Goal: Information Seeking & Learning: Learn about a topic

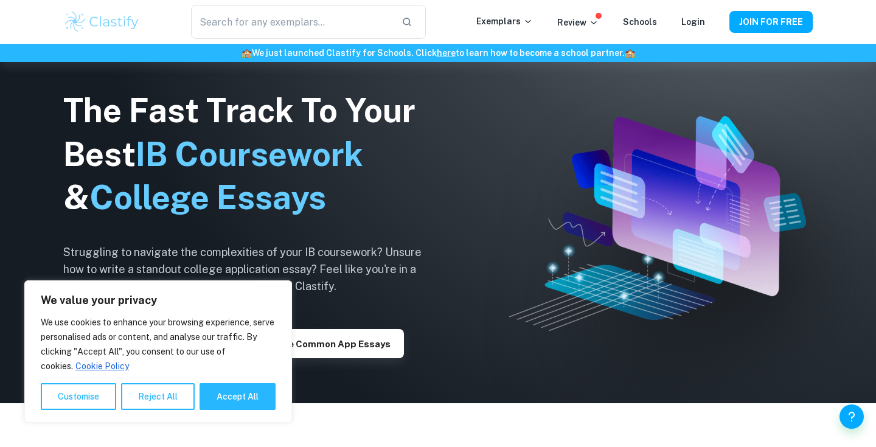
scroll to position [236, 0]
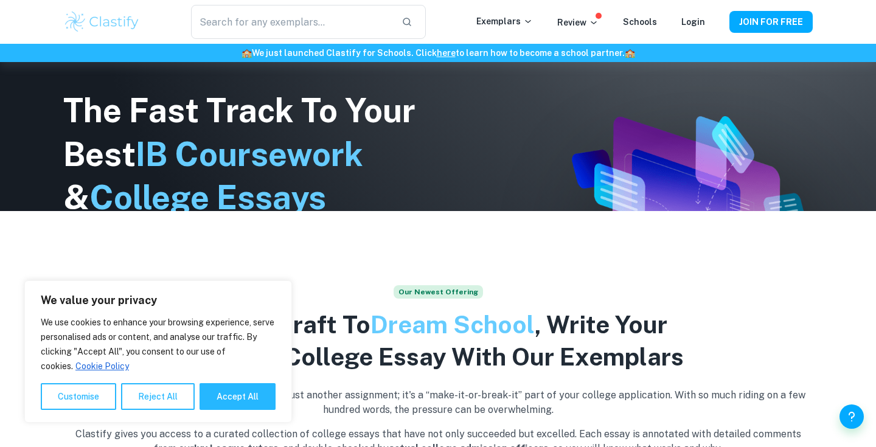
click at [247, 381] on div "We use cookies to enhance your browsing experience, serve personalised ads or c…" at bounding box center [158, 362] width 235 height 95
click at [247, 389] on button "Accept All" at bounding box center [238, 396] width 76 height 27
checkbox input "true"
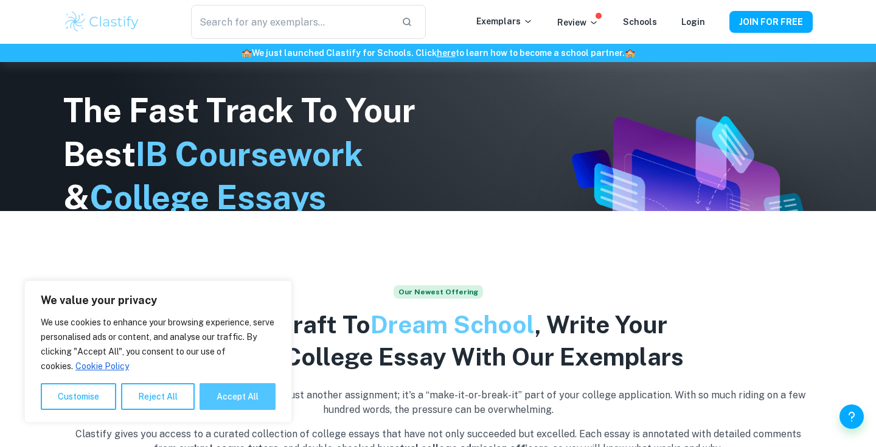
checkbox input "true"
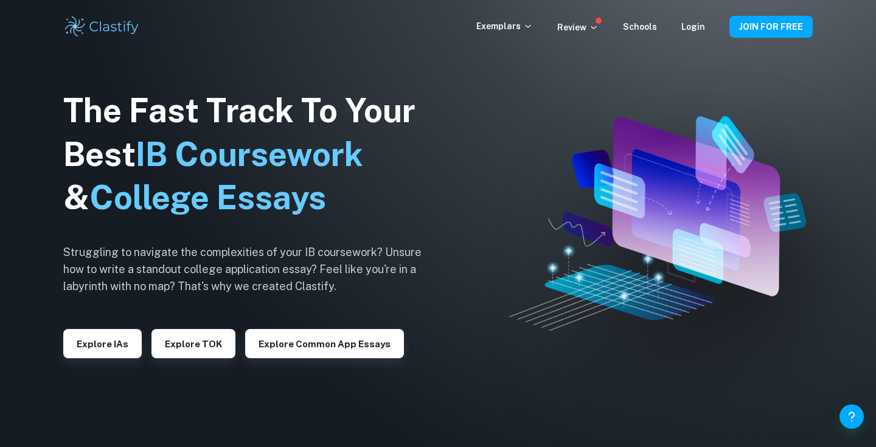
scroll to position [0, 0]
click at [116, 336] on button "Explore IAs" at bounding box center [102, 343] width 78 height 29
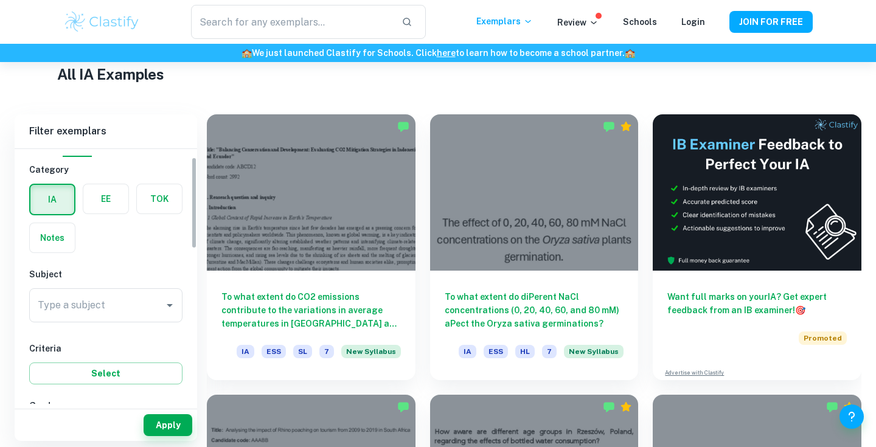
scroll to position [23, 0]
click at [114, 206] on label "button" at bounding box center [105, 197] width 45 height 29
click at [0, 0] on input "radio" at bounding box center [0, 0] width 0 height 0
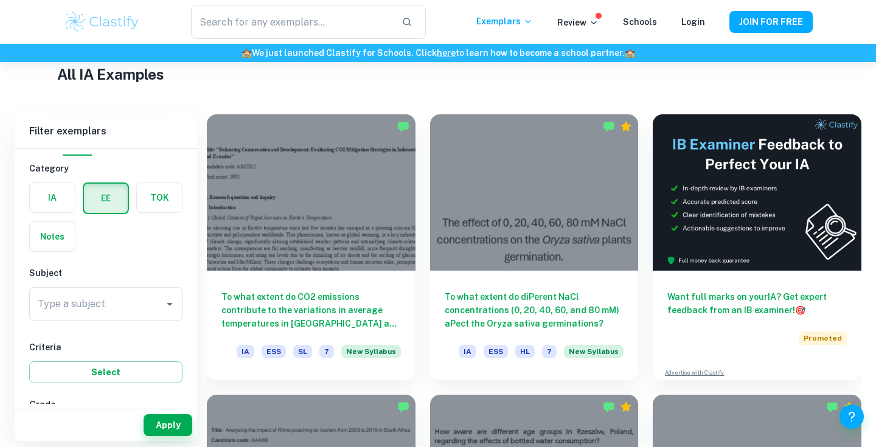
click at [140, 204] on label "button" at bounding box center [159, 197] width 45 height 29
click at [0, 0] on input "radio" at bounding box center [0, 0] width 0 height 0
click at [64, 221] on div "Notes" at bounding box center [49, 233] width 54 height 38
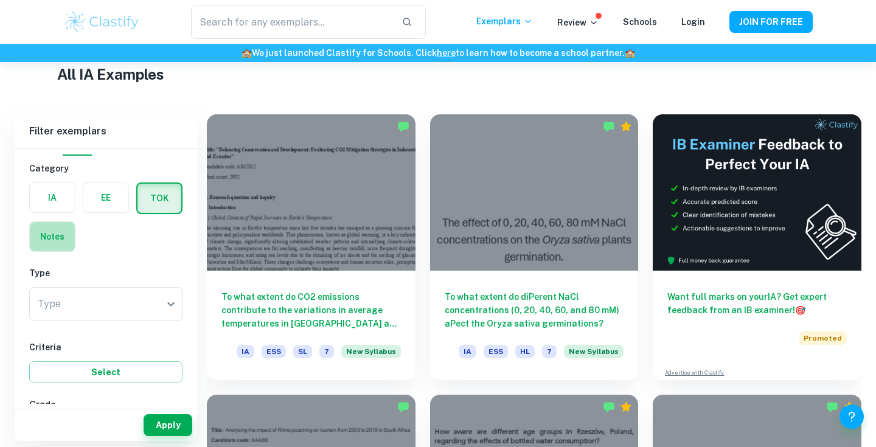
click at [64, 228] on label "button" at bounding box center [52, 236] width 45 height 29
click at [0, 0] on input "radio" at bounding box center [0, 0] width 0 height 0
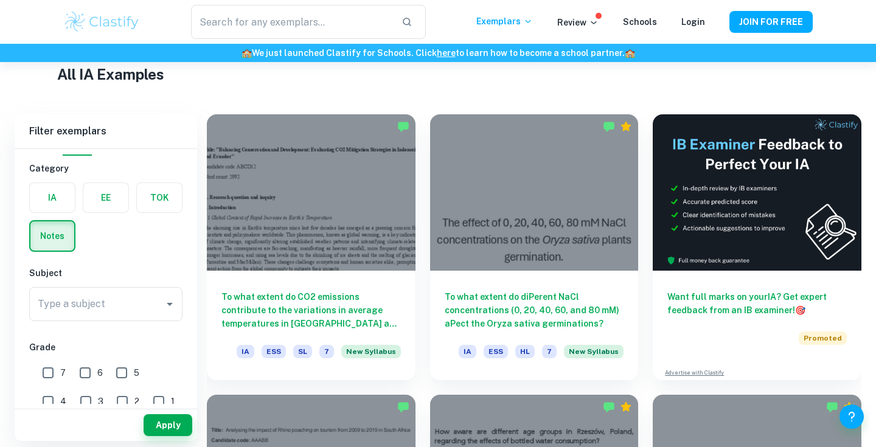
click at [44, 193] on label "button" at bounding box center [52, 197] width 45 height 29
click at [0, 0] on input "radio" at bounding box center [0, 0] width 0 height 0
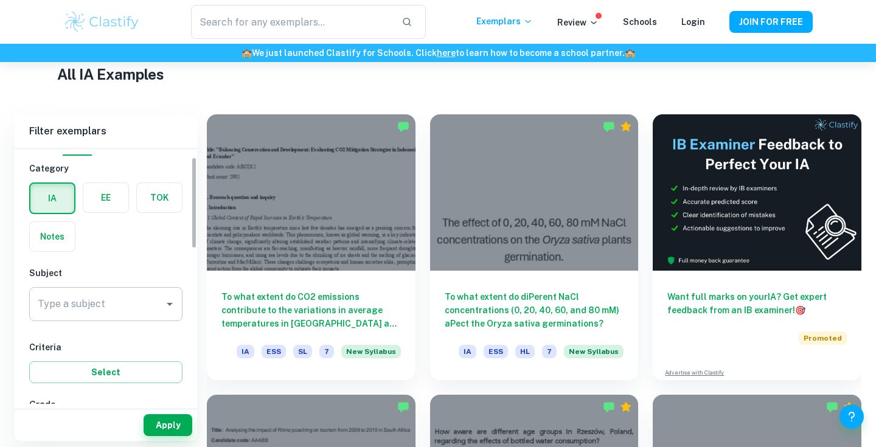
click at [118, 292] on div "Type a subject" at bounding box center [105, 304] width 153 height 34
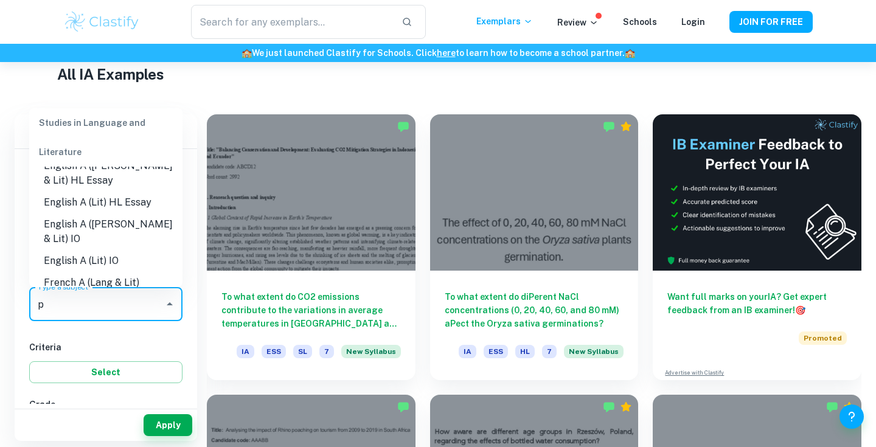
scroll to position [0, 0]
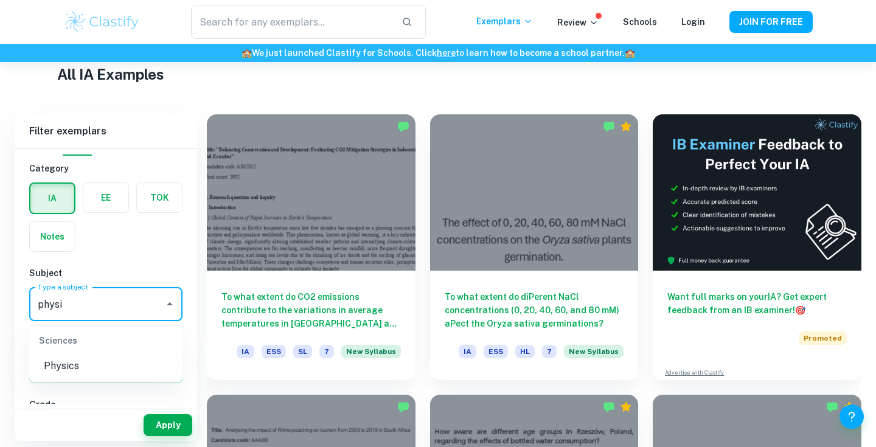
click at [89, 361] on li "Physics" at bounding box center [105, 366] width 153 height 22
type input "Physics"
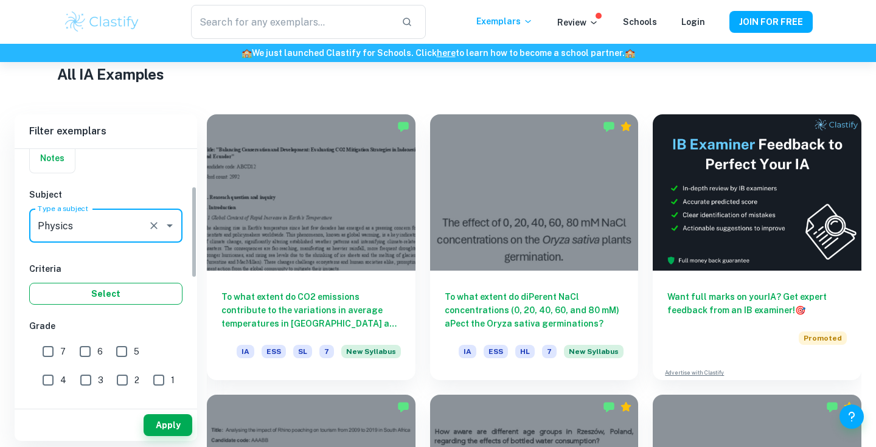
scroll to position [103, 0]
click at [101, 284] on button "Select" at bounding box center [105, 291] width 153 height 22
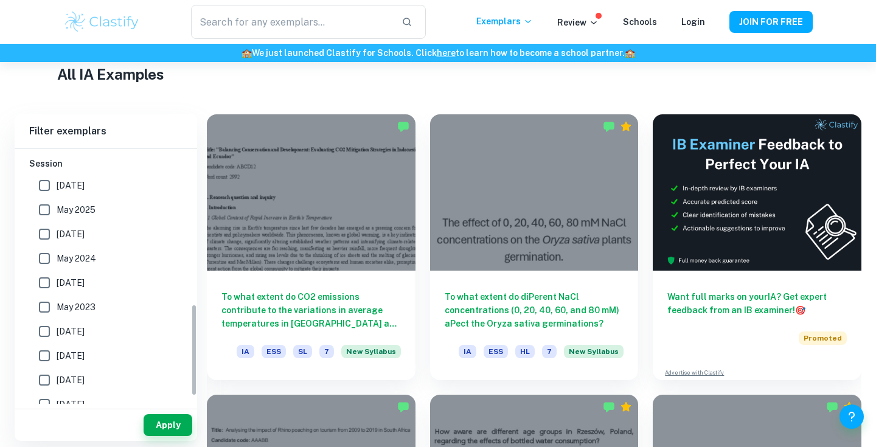
scroll to position [427, 0]
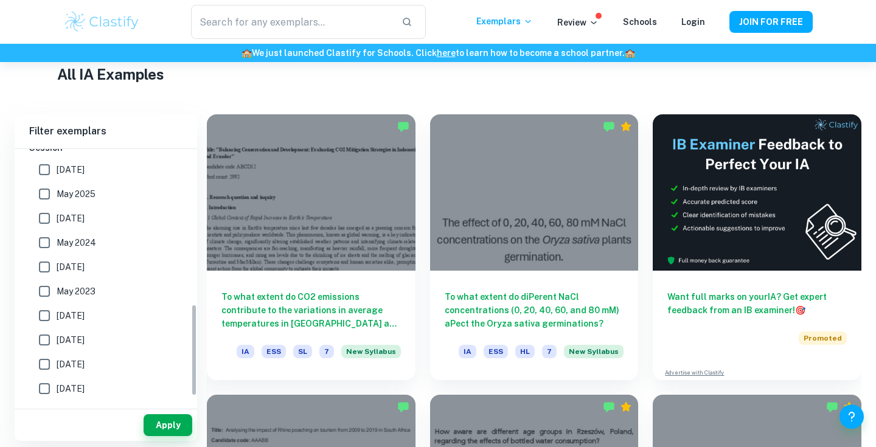
click at [153, 416] on button "Apply" at bounding box center [168, 425] width 49 height 22
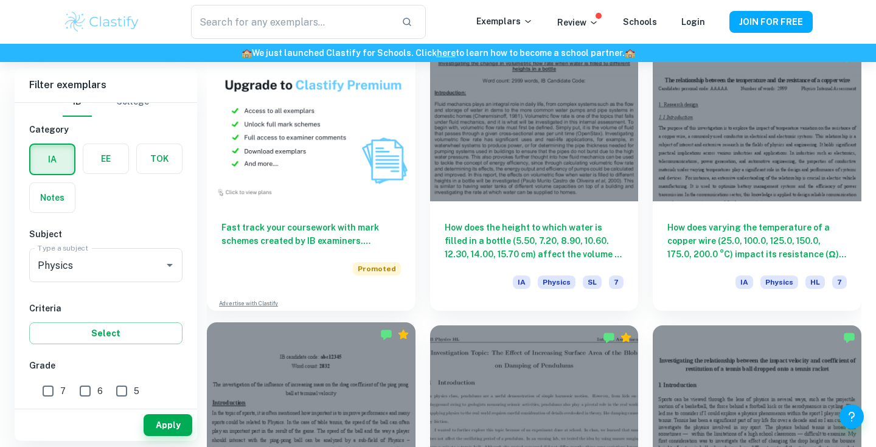
scroll to position [773, 0]
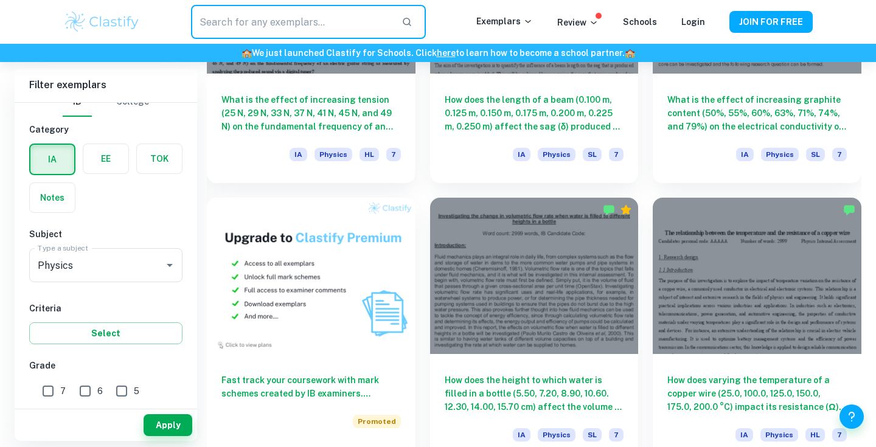
click at [254, 25] on input "text" at bounding box center [291, 22] width 201 height 34
type input "gravity"
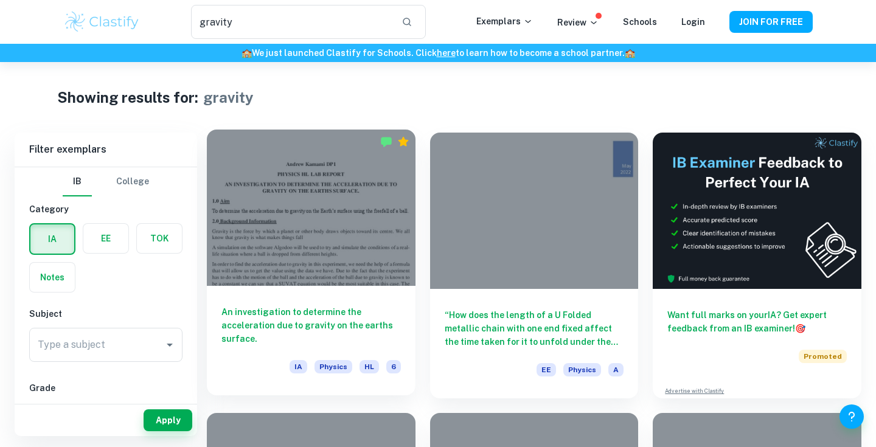
click at [285, 252] on div at bounding box center [311, 208] width 209 height 156
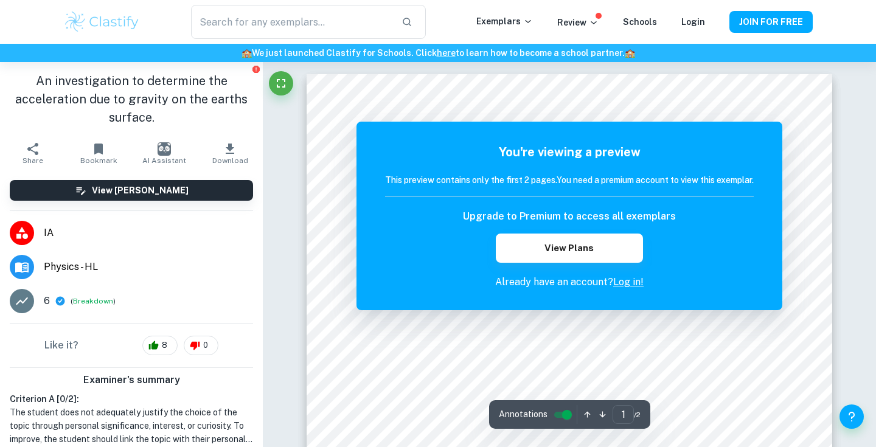
click at [577, 298] on div "You're viewing a preview This preview contains only the first 2 pages. You need…" at bounding box center [570, 216] width 426 height 189
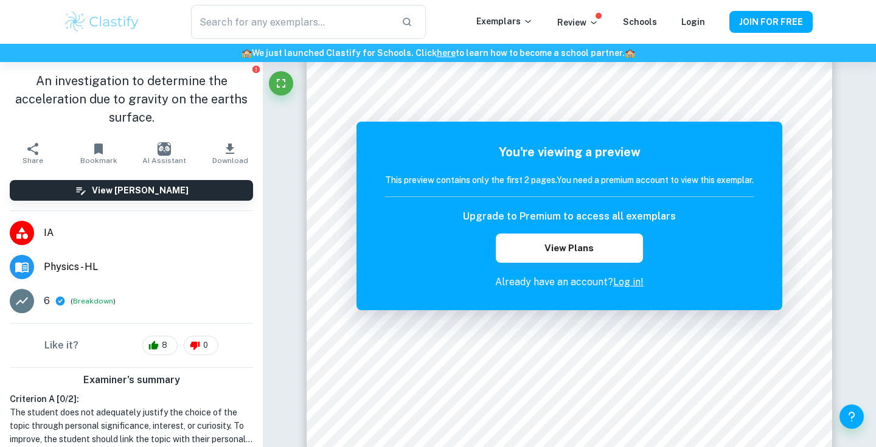
click at [635, 282] on link "Log in!" at bounding box center [628, 282] width 30 height 12
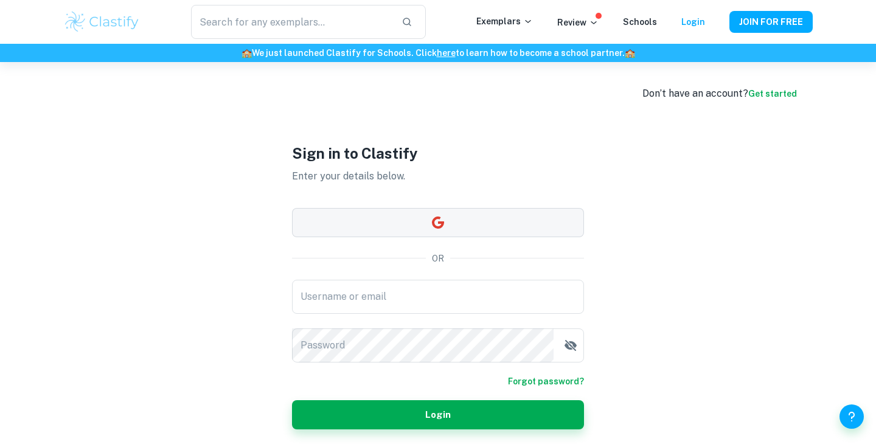
click at [544, 218] on button "button" at bounding box center [438, 222] width 292 height 29
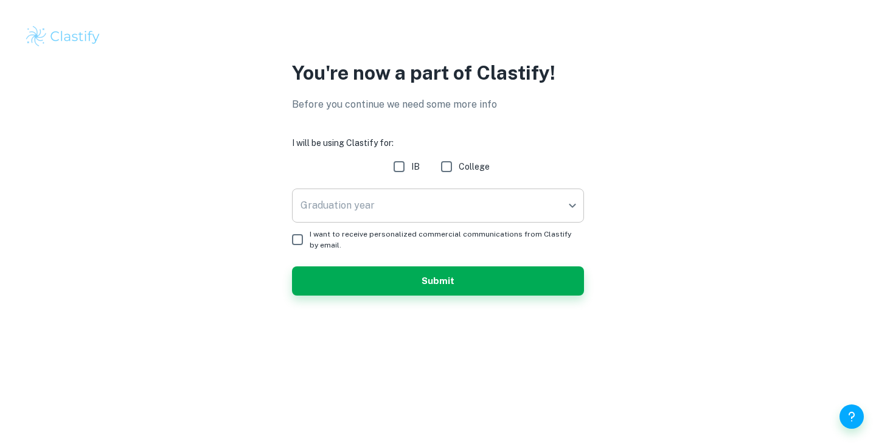
click at [509, 197] on body "We value your privacy We use cookies to enhance your browsing experience, serve…" at bounding box center [438, 223] width 876 height 447
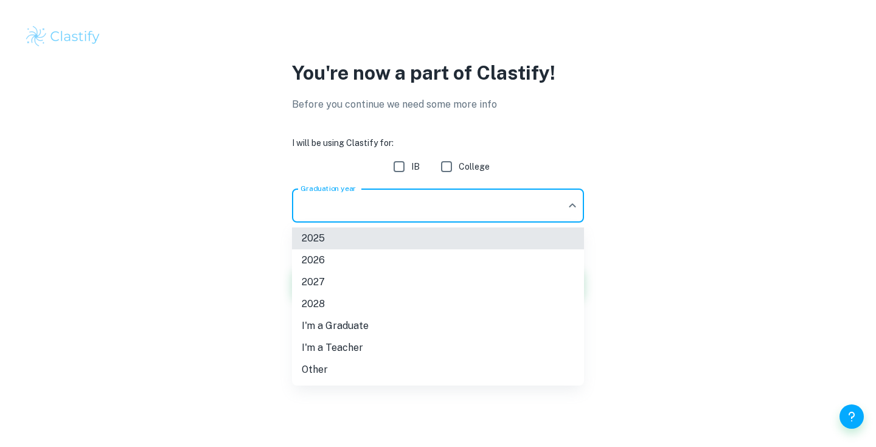
click at [258, 252] on div at bounding box center [438, 223] width 876 height 447
click at [327, 217] on body "We value your privacy We use cookies to enhance your browsing experience, serve…" at bounding box center [438, 223] width 876 height 447
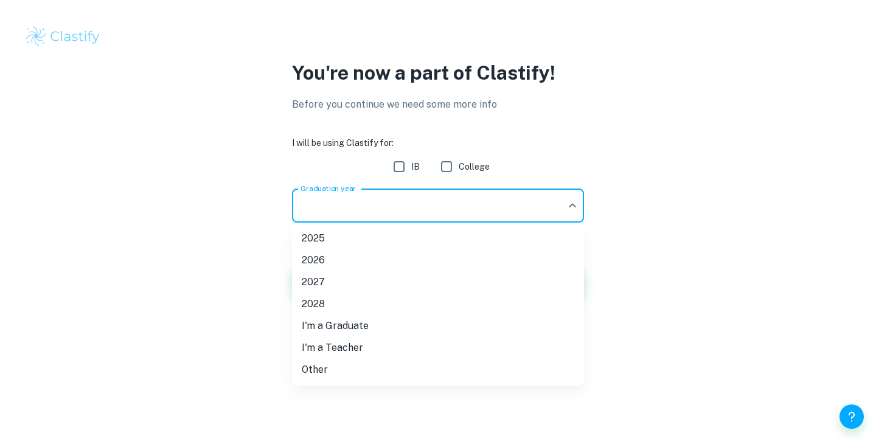
click at [327, 217] on div at bounding box center [438, 223] width 876 height 447
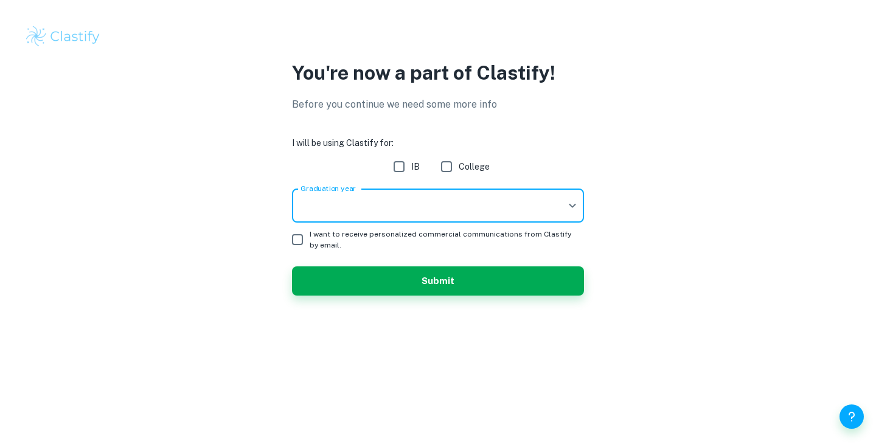
click at [327, 217] on body "We value your privacy We use cookies to enhance your browsing experience, serve…" at bounding box center [438, 223] width 876 height 447
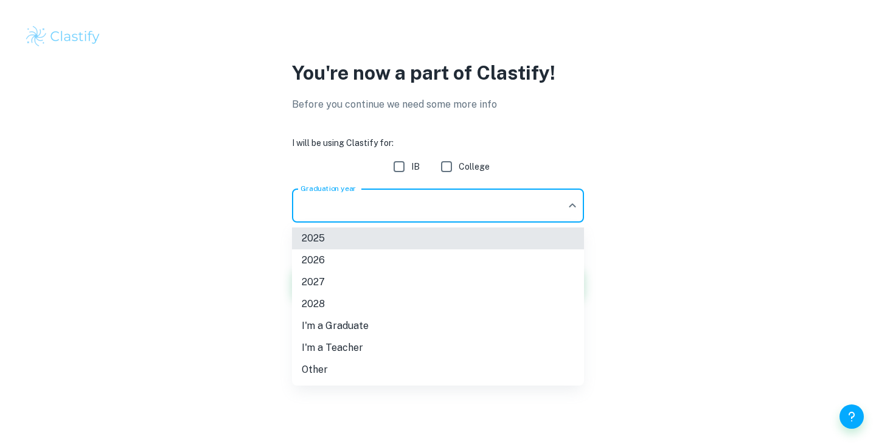
click at [327, 217] on div at bounding box center [438, 223] width 876 height 447
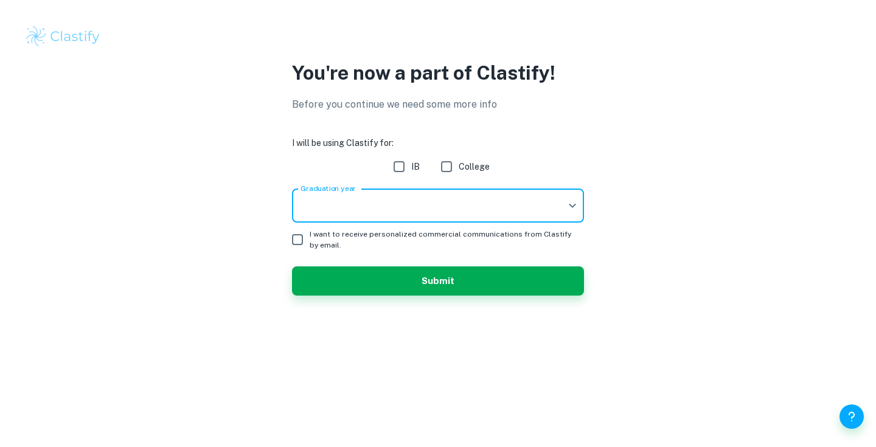
click at [368, 211] on body "We value your privacy We use cookies to enhance your browsing experience, serve…" at bounding box center [438, 223] width 876 height 447
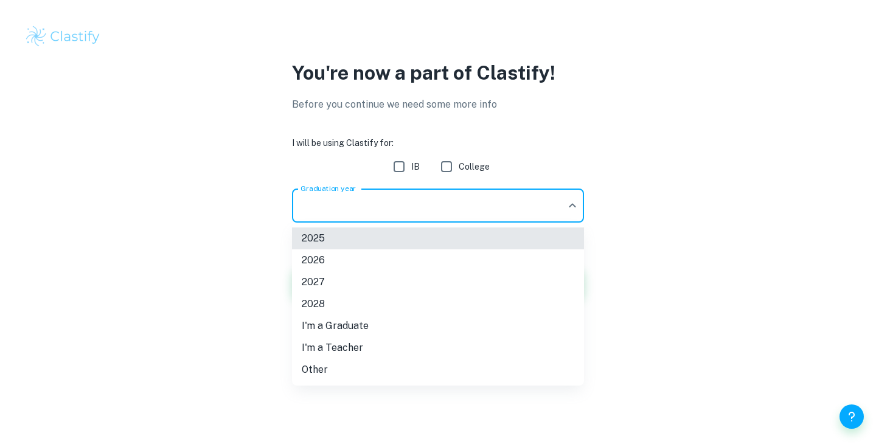
click at [318, 371] on li "Other" at bounding box center [438, 370] width 292 height 22
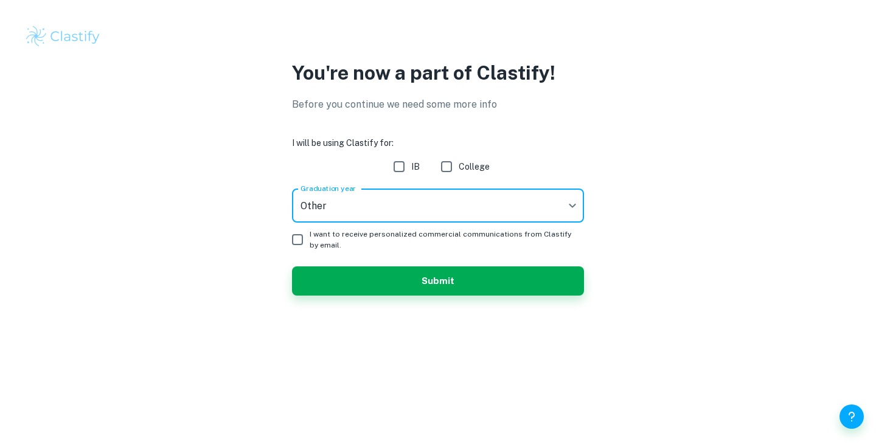
click at [343, 213] on body "We value your privacy We use cookies to enhance your browsing experience, serve…" at bounding box center [438, 223] width 876 height 447
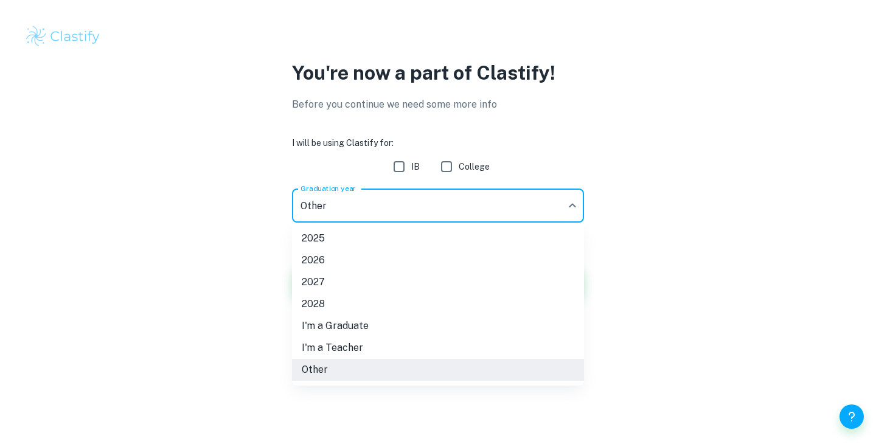
click at [330, 343] on li "I'm a Teacher" at bounding box center [438, 348] width 292 height 22
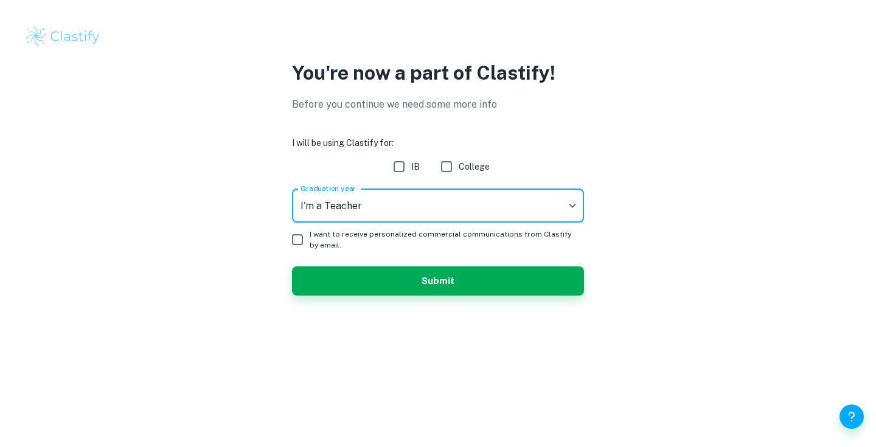
click at [330, 214] on body "We value your privacy We use cookies to enhance your browsing experience, serve…" at bounding box center [438, 223] width 876 height 447
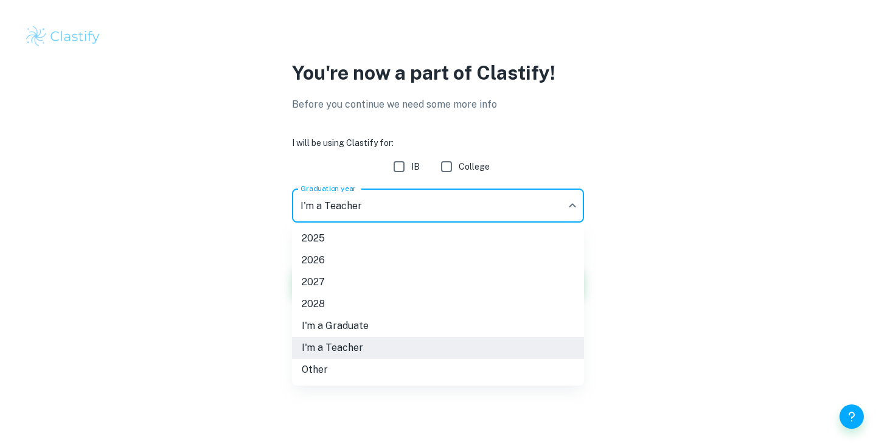
click at [330, 239] on li "2025" at bounding box center [438, 239] width 292 height 22
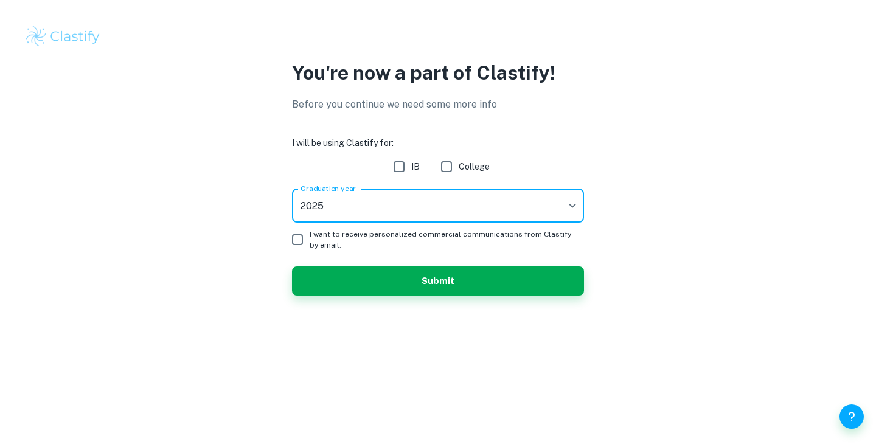
click at [330, 201] on body "We value your privacy We use cookies to enhance your browsing experience, serve…" at bounding box center [438, 223] width 876 height 447
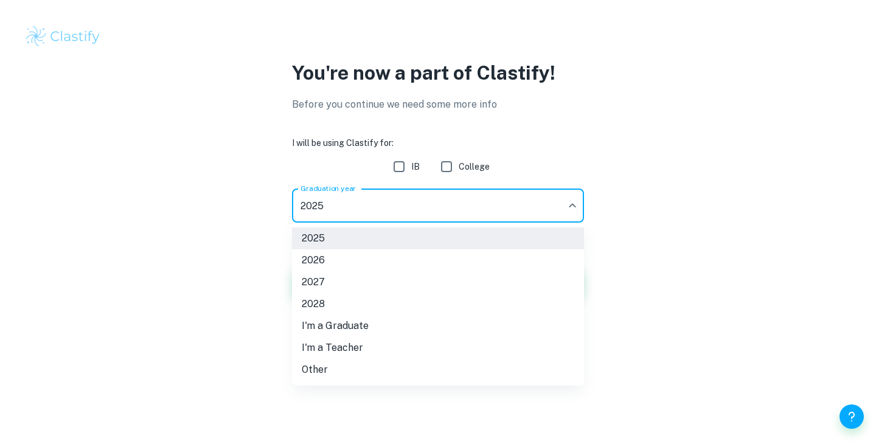
click at [330, 260] on li "2026" at bounding box center [438, 260] width 292 height 22
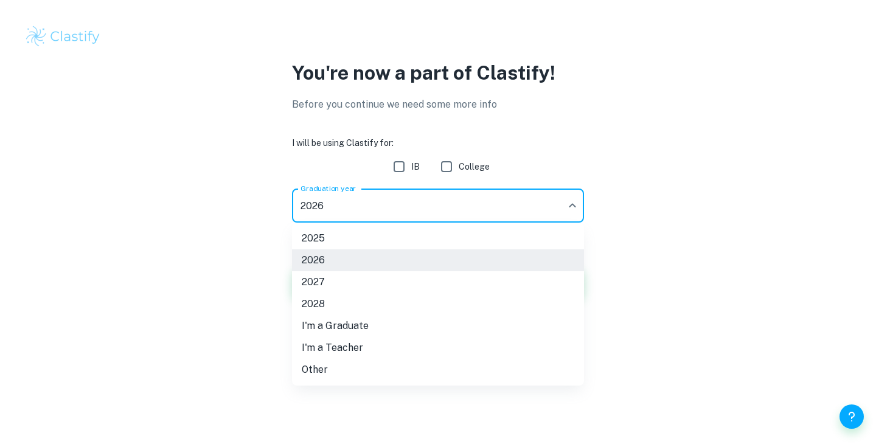
click at [330, 217] on body "We value your privacy We use cookies to enhance your browsing experience, serve…" at bounding box center [438, 223] width 876 height 447
click at [330, 237] on li "2025" at bounding box center [438, 239] width 292 height 22
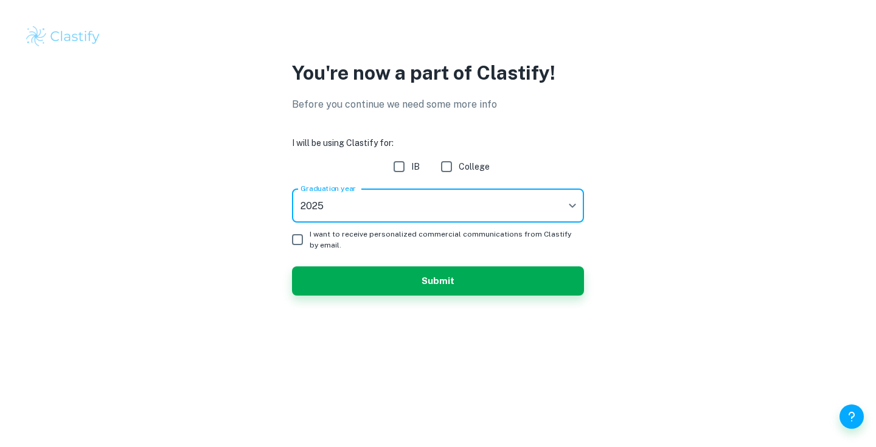
click at [323, 202] on body "We value your privacy We use cookies to enhance your browsing experience, serve…" at bounding box center [438, 223] width 876 height 447
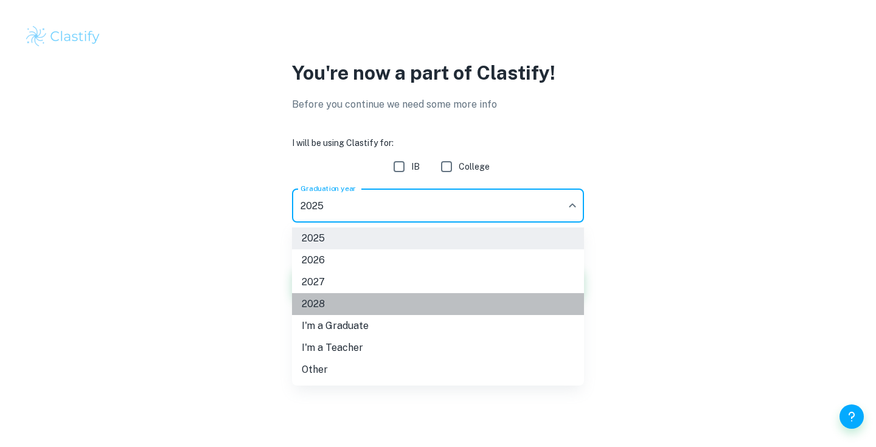
click at [330, 311] on li "2028" at bounding box center [438, 304] width 292 height 22
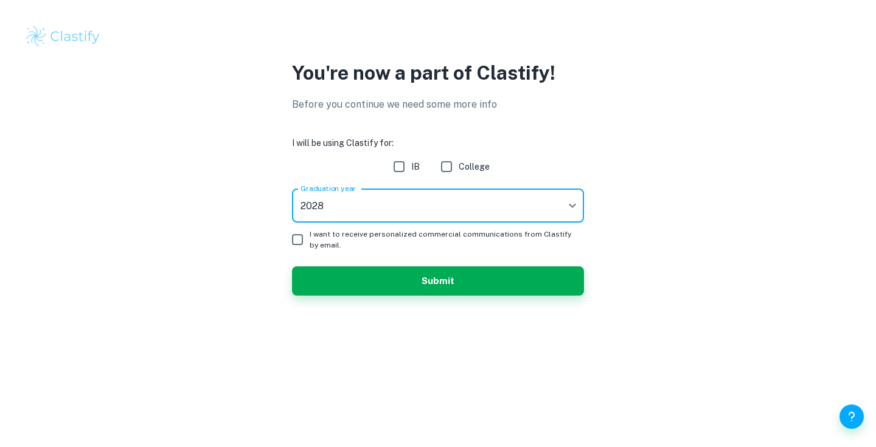
click at [320, 242] on span "I want to receive personalized commercial communications from Clastify by email." at bounding box center [442, 240] width 265 height 22
click at [310, 242] on input "I want to receive personalized commercial communications from Clastify by email." at bounding box center [297, 240] width 24 height 24
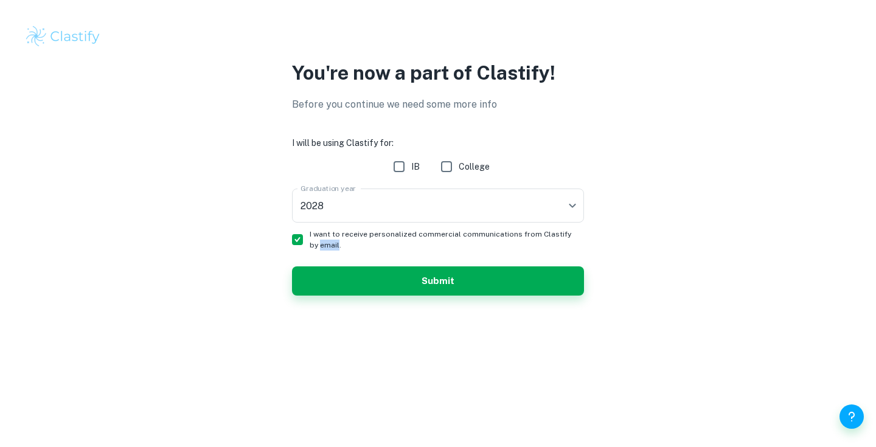
click at [320, 242] on span "I want to receive personalized commercial communications from Clastify by email." at bounding box center [442, 240] width 265 height 22
click at [310, 242] on input "I want to receive personalized commercial communications from Clastify by email." at bounding box center [297, 240] width 24 height 24
checkbox input "false"
click at [400, 172] on input "IB" at bounding box center [399, 167] width 24 height 24
checkbox input "true"
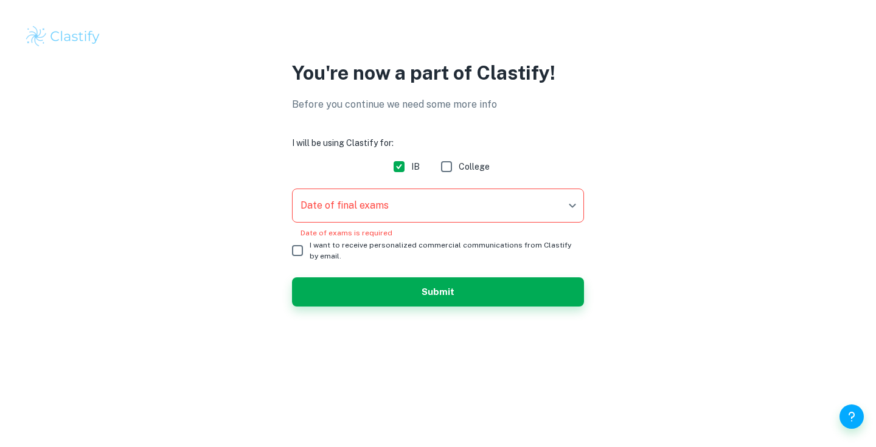
click at [344, 214] on body "We value your privacy We use cookies to enhance your browsing experience, serve…" at bounding box center [438, 223] width 876 height 447
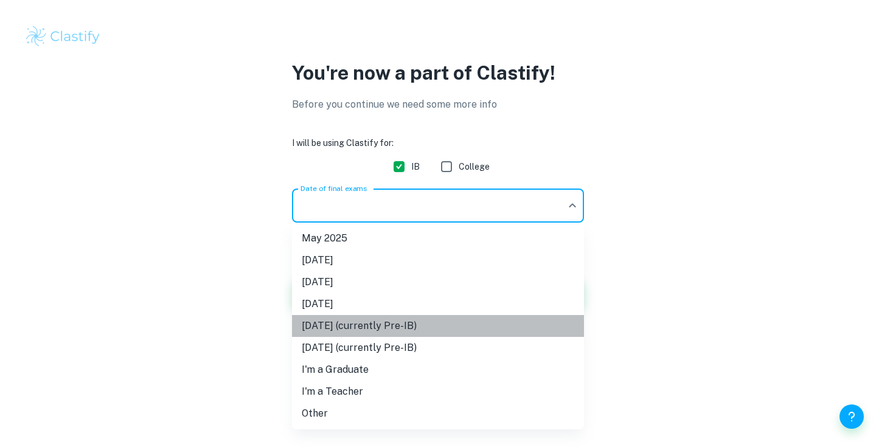
click at [371, 327] on li "May 2027 (currently Pre-IB)" at bounding box center [438, 326] width 292 height 22
type input "M27"
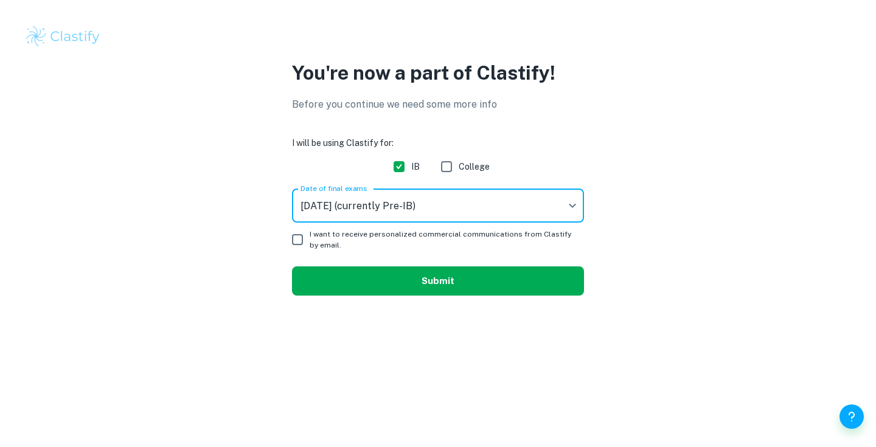
click at [374, 282] on button "Submit" at bounding box center [438, 280] width 292 height 29
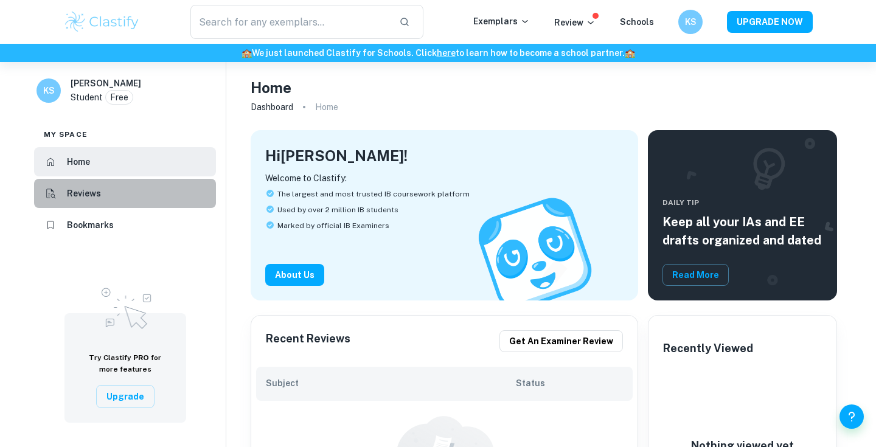
click at [144, 205] on li "Reviews" at bounding box center [125, 193] width 182 height 29
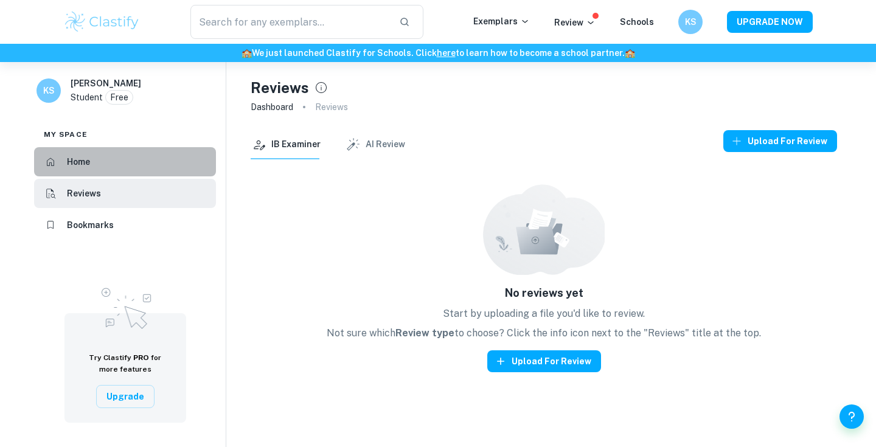
click at [155, 176] on li "Home" at bounding box center [125, 161] width 182 height 29
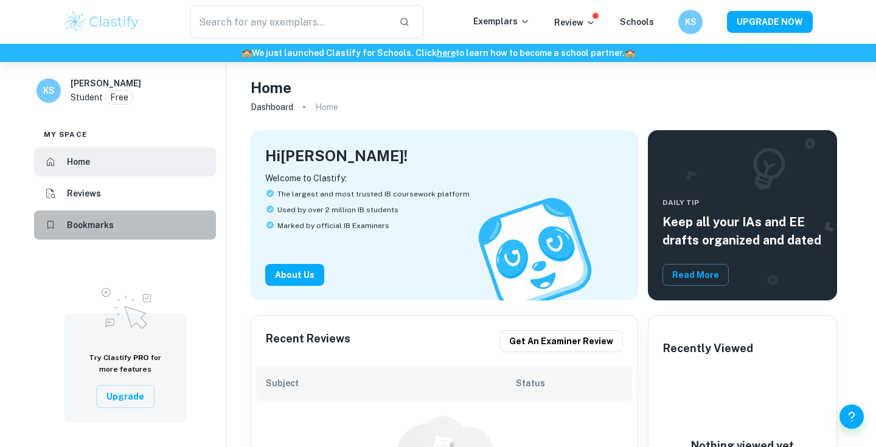
click at [141, 240] on li "Bookmarks" at bounding box center [125, 225] width 182 height 29
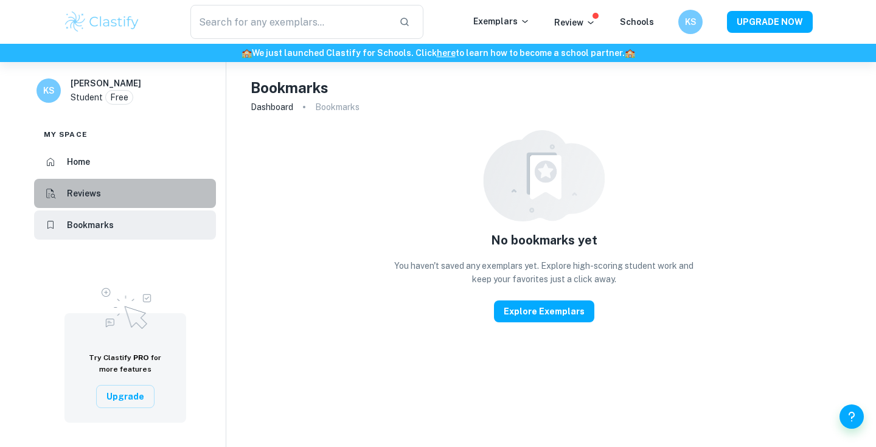
click at [139, 208] on li "Reviews" at bounding box center [125, 193] width 182 height 29
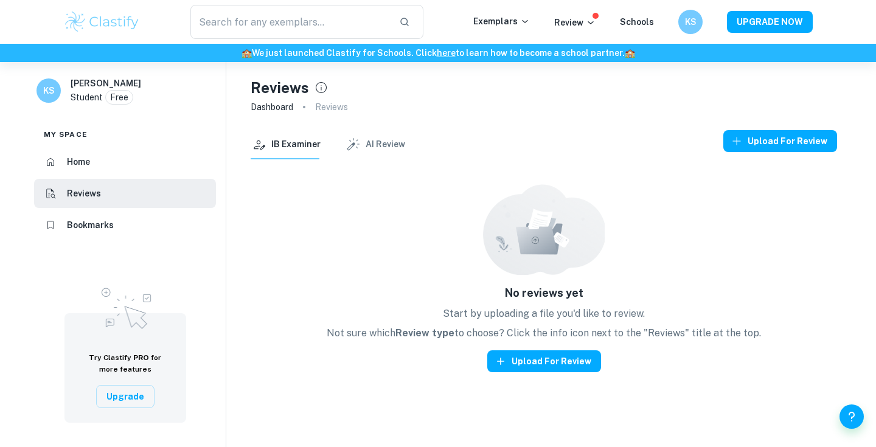
click at [363, 145] on button "AI Review" at bounding box center [375, 144] width 60 height 29
click at [309, 144] on button "IB Examiner" at bounding box center [286, 144] width 70 height 29
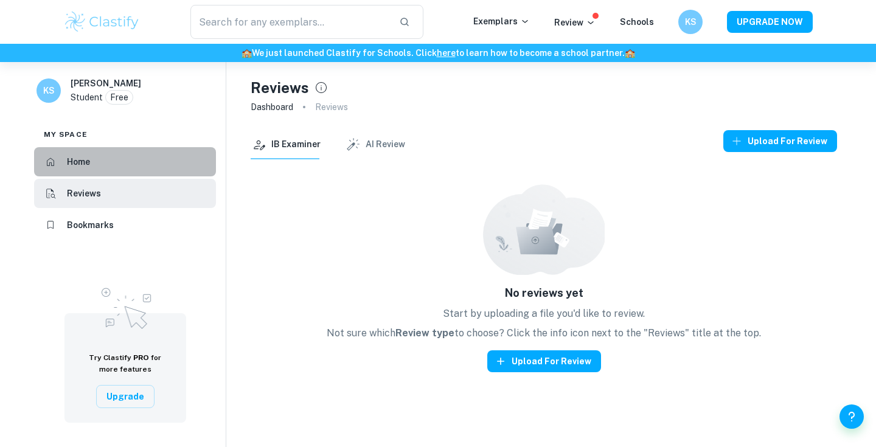
click at [164, 170] on li "Home" at bounding box center [125, 161] width 182 height 29
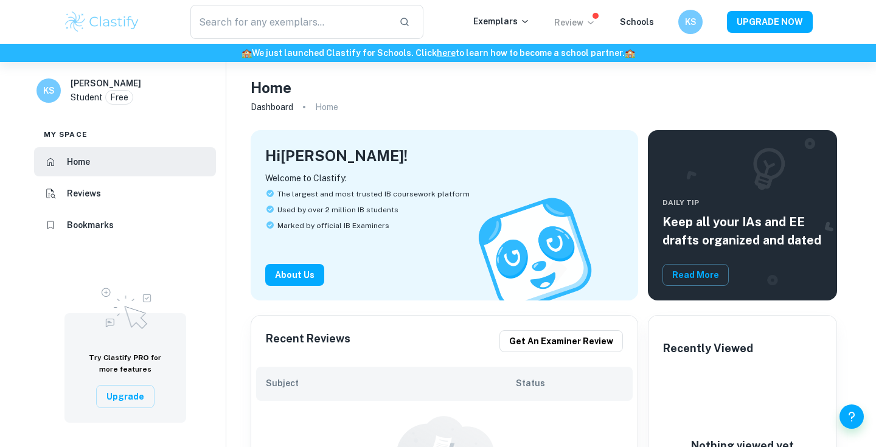
click at [592, 20] on icon at bounding box center [591, 23] width 10 height 10
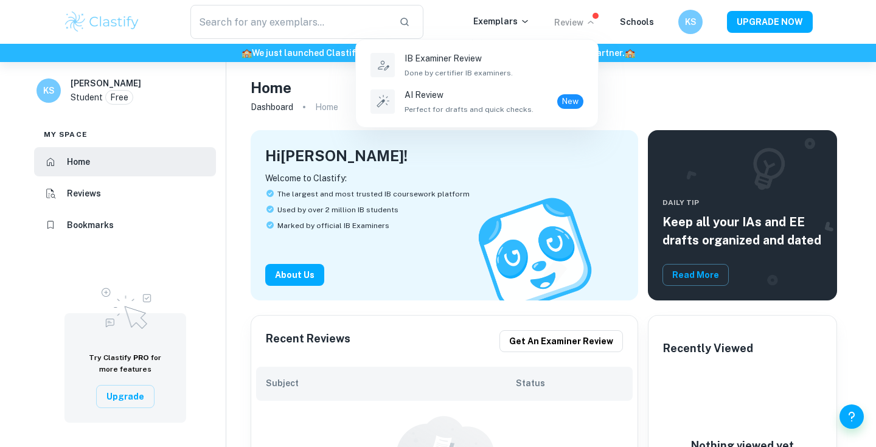
click at [592, 20] on div at bounding box center [438, 223] width 876 height 447
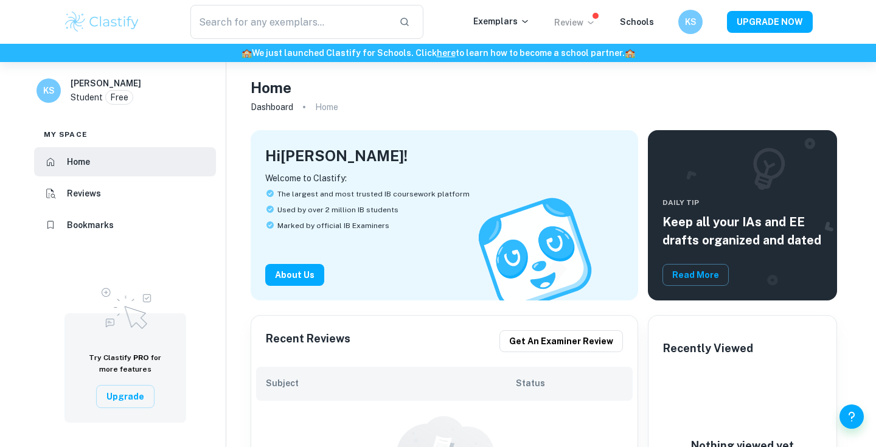
click at [234, 39] on div "​ Exemplars Review Schools KS UPGRADE NOW" at bounding box center [438, 22] width 876 height 44
click at [234, 24] on input "text" at bounding box center [289, 22] width 199 height 34
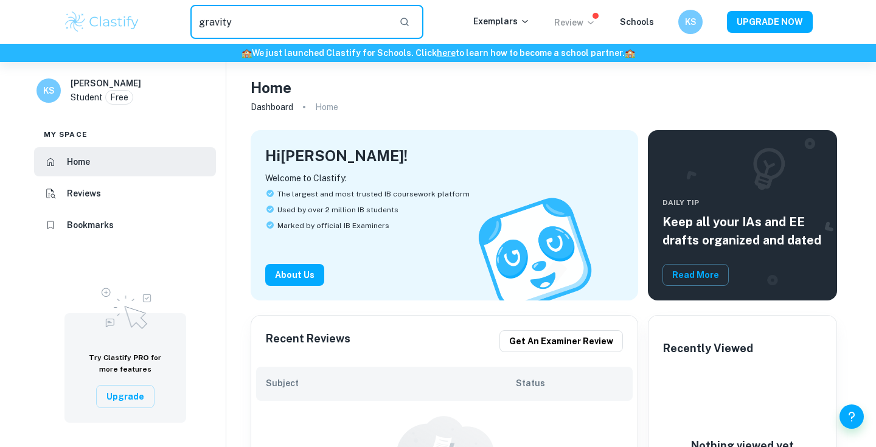
type input "gravity"
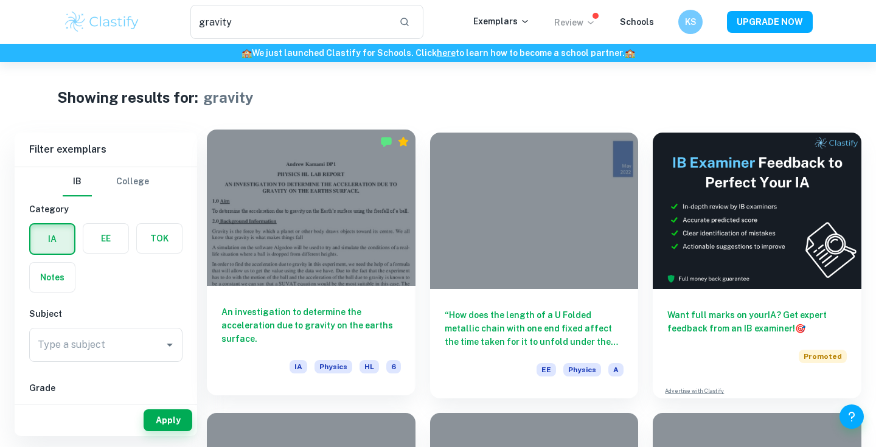
click at [287, 189] on div at bounding box center [311, 208] width 209 height 156
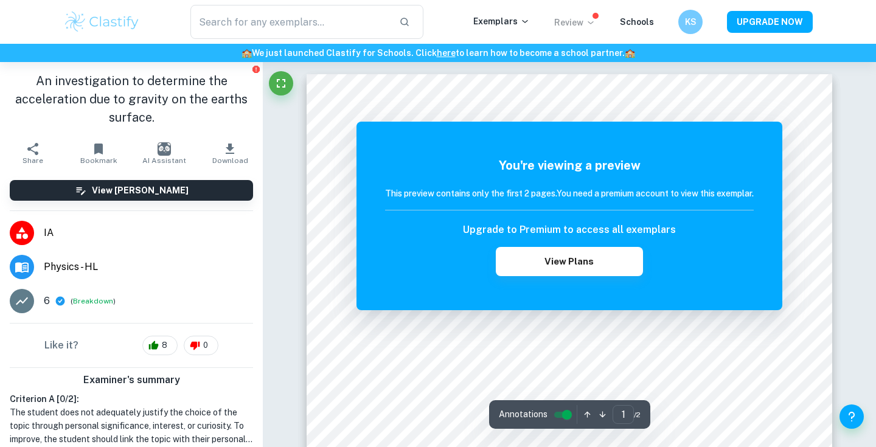
scroll to position [-4, 0]
type input "gravity"
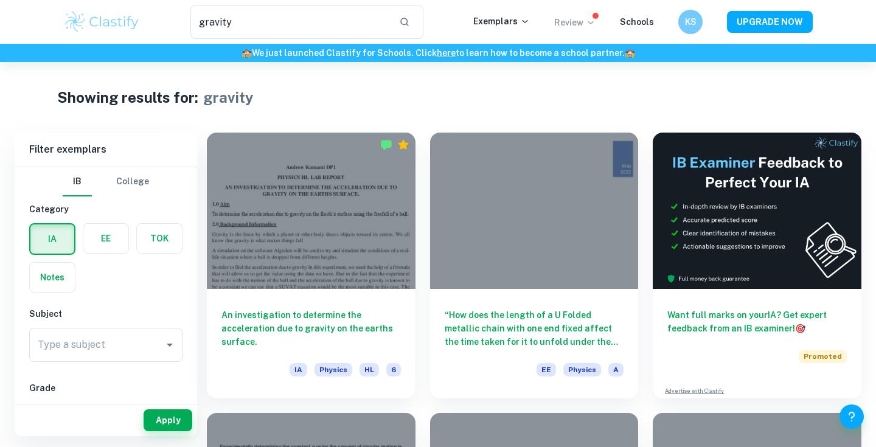
click at [106, 232] on label "button" at bounding box center [105, 238] width 45 height 29
click at [0, 0] on input "radio" at bounding box center [0, 0] width 0 height 0
click at [56, 220] on div "IA" at bounding box center [49, 235] width 54 height 39
click at [156, 416] on button "Apply" at bounding box center [168, 420] width 49 height 22
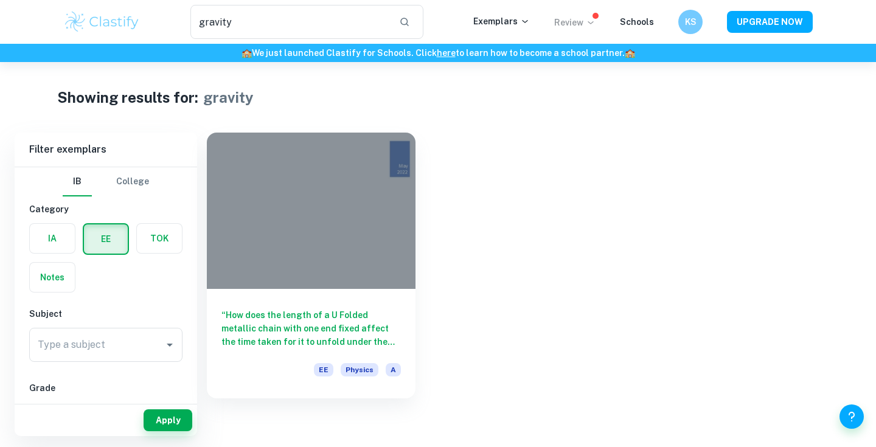
click at [60, 239] on label "button" at bounding box center [52, 238] width 45 height 29
click at [0, 0] on input "radio" at bounding box center [0, 0] width 0 height 0
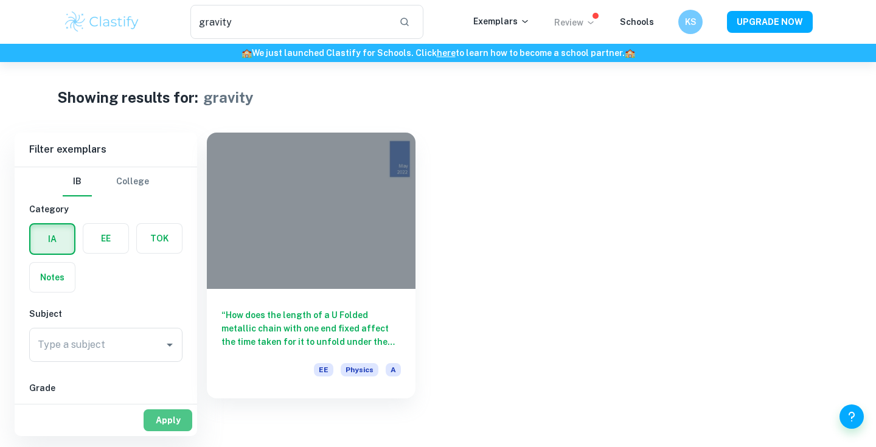
click at [172, 419] on button "Apply" at bounding box center [168, 420] width 49 height 22
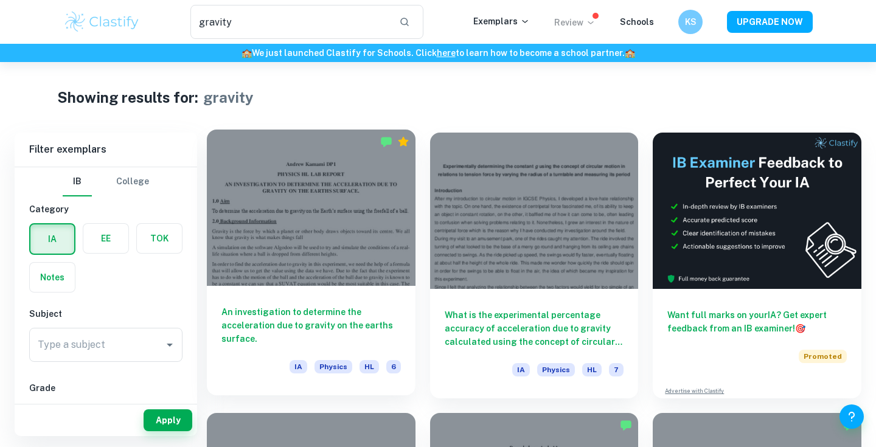
click at [315, 209] on div at bounding box center [311, 208] width 209 height 156
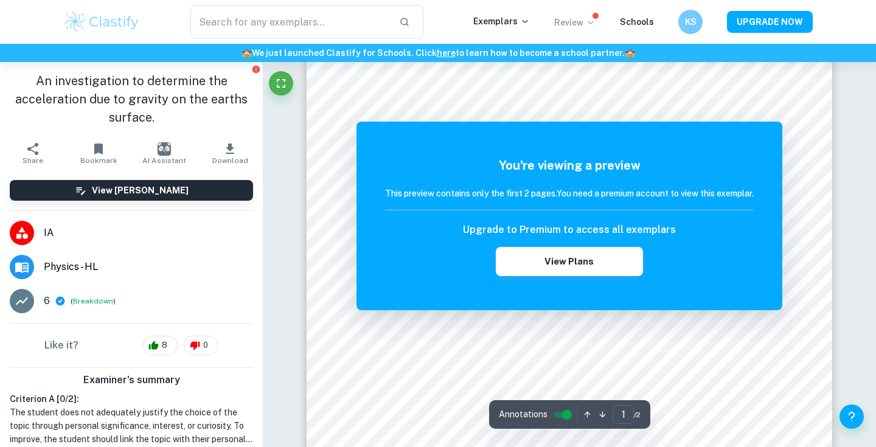
scroll to position [61, 0]
click at [63, 14] on div "​ Exemplars Review Schools KS UPGRADE NOW" at bounding box center [438, 22] width 779 height 34
click at [73, 22] on img at bounding box center [101, 22] width 77 height 24
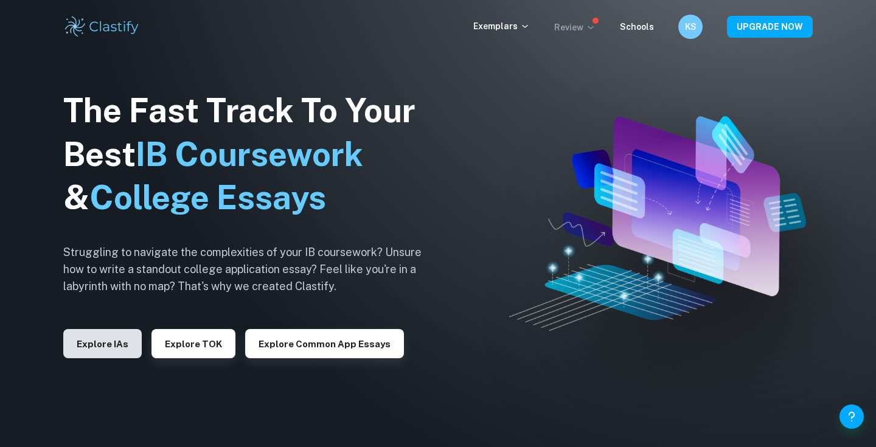
click at [102, 355] on button "Explore IAs" at bounding box center [102, 343] width 78 height 29
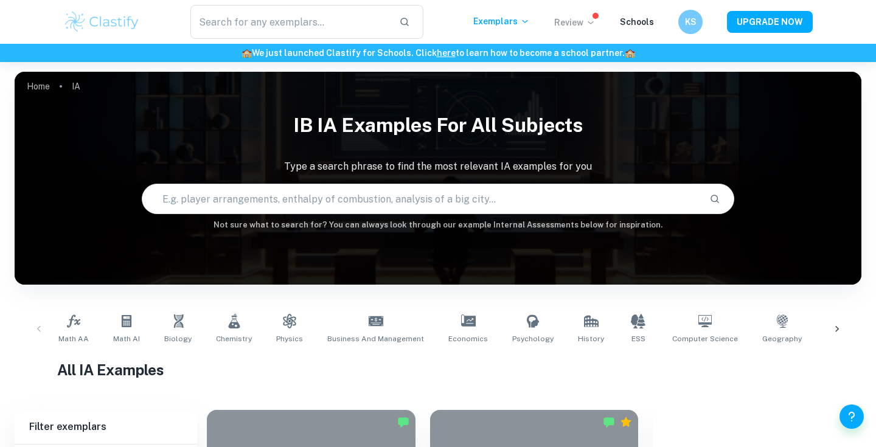
click at [177, 189] on input "text" at bounding box center [420, 199] width 557 height 34
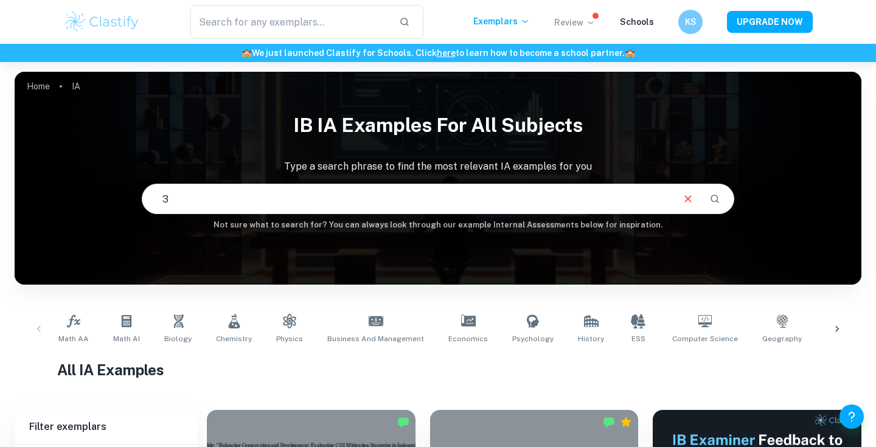
type input "33"
click at [288, 207] on input "text" at bounding box center [420, 199] width 557 height 34
click at [252, 206] on input "text" at bounding box center [420, 199] width 557 height 34
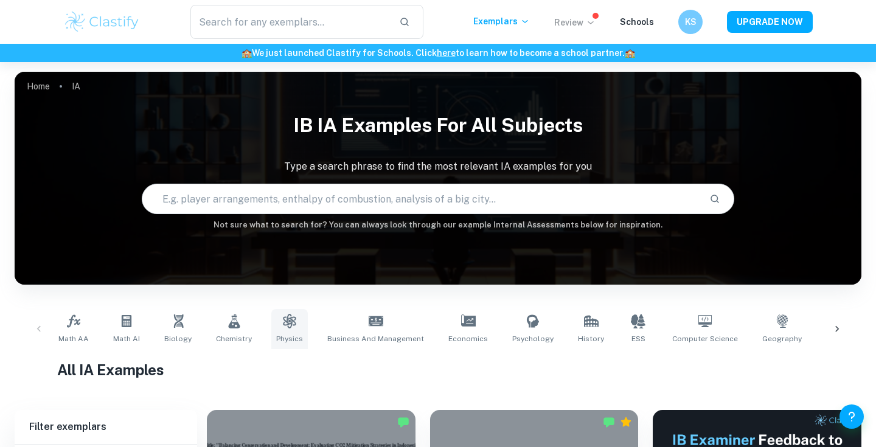
click at [292, 328] on icon at bounding box center [289, 321] width 15 height 15
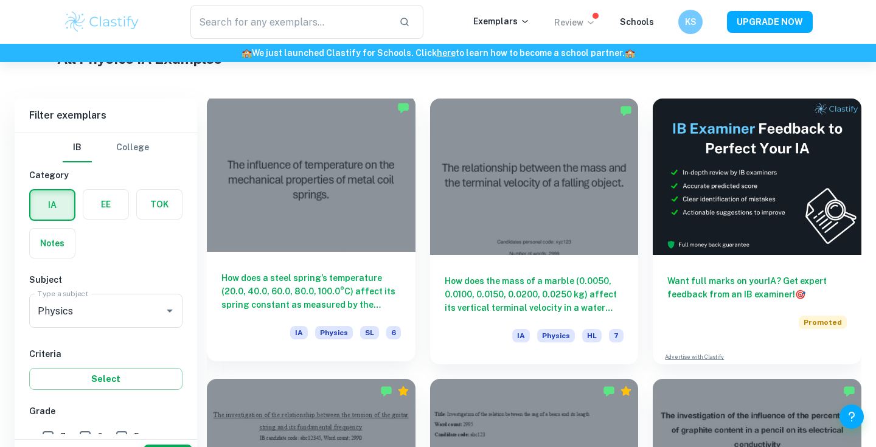
scroll to position [302, 0]
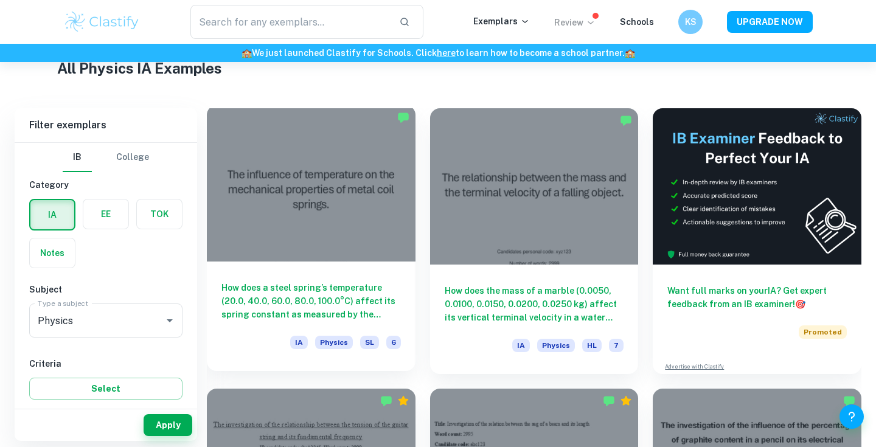
click at [294, 227] on div at bounding box center [311, 183] width 209 height 156
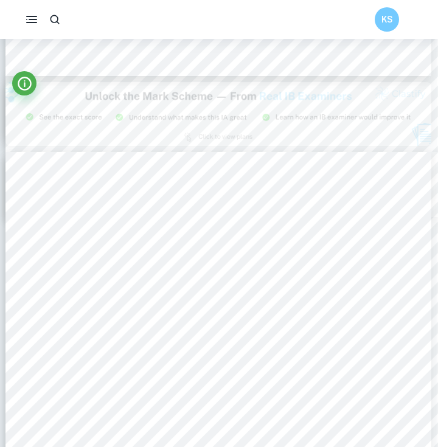
scroll to position [750, 1]
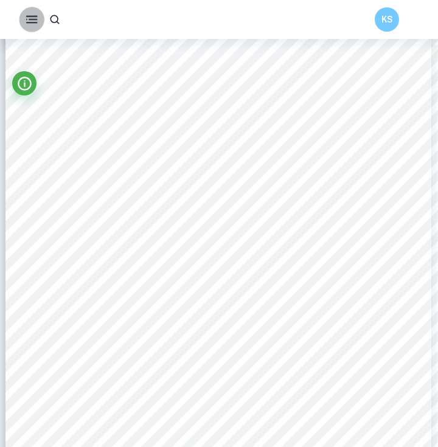
click at [28, 27] on button "button" at bounding box center [32, 20] width 26 height 26
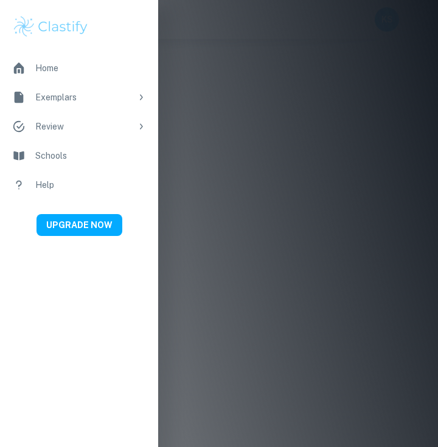
click at [237, 34] on div at bounding box center [219, 223] width 438 height 447
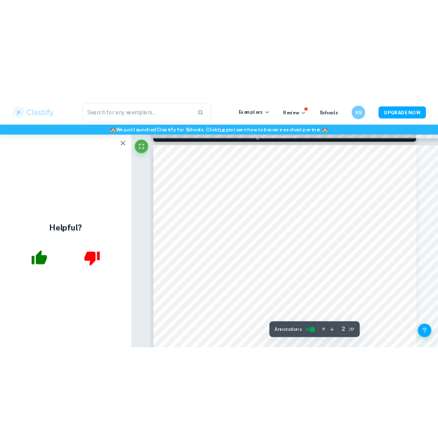
scroll to position [592, 0]
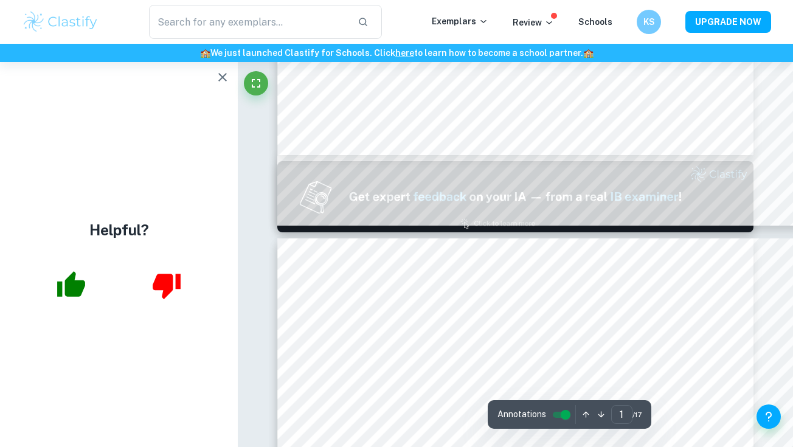
click at [224, 74] on icon "button" at bounding box center [222, 77] width 15 height 15
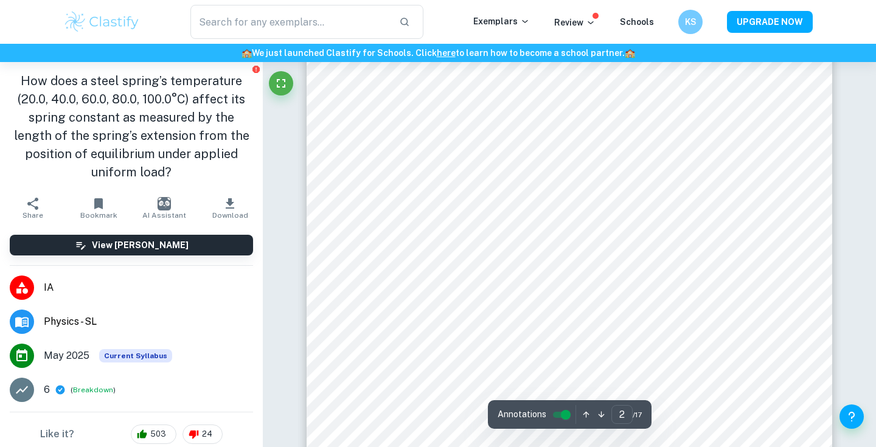
scroll to position [914, 0]
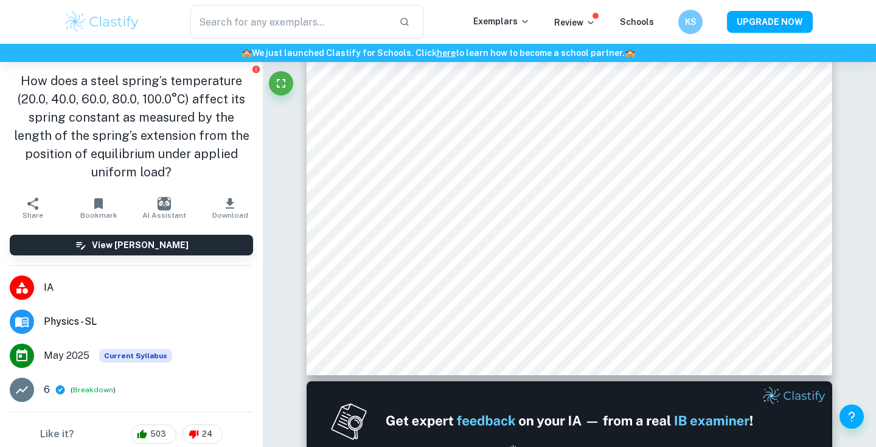
type input "1"
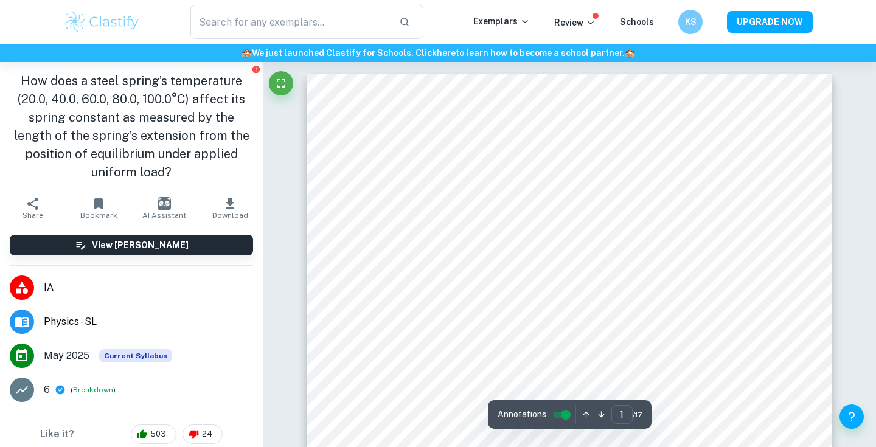
scroll to position [0, 0]
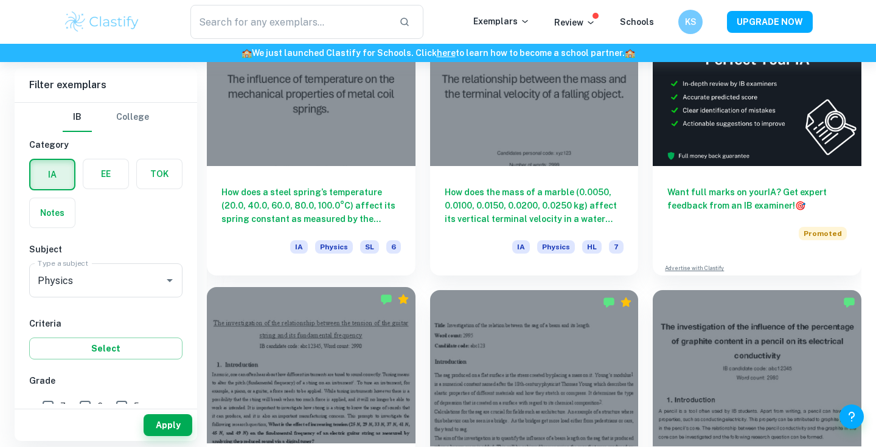
scroll to position [377, 0]
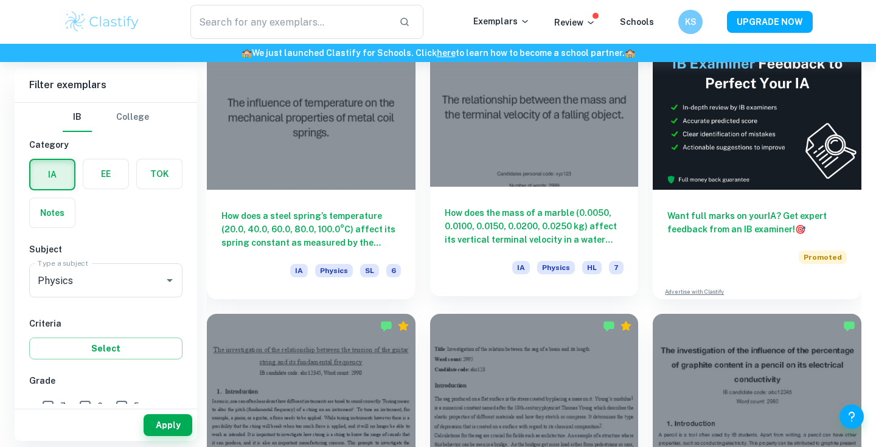
click at [478, 220] on h6 "How does the mass of a marble (0.0050, 0.0100, 0.0150, 0.0200, 0.0250 kg) affec…" at bounding box center [534, 226] width 179 height 40
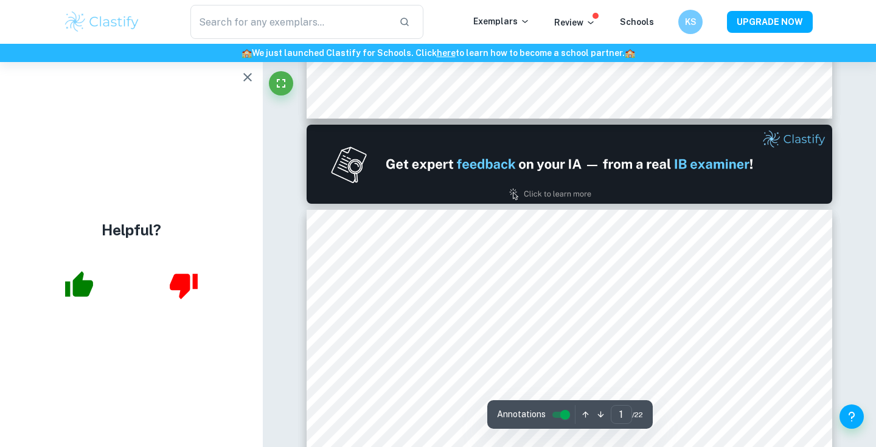
type input "2"
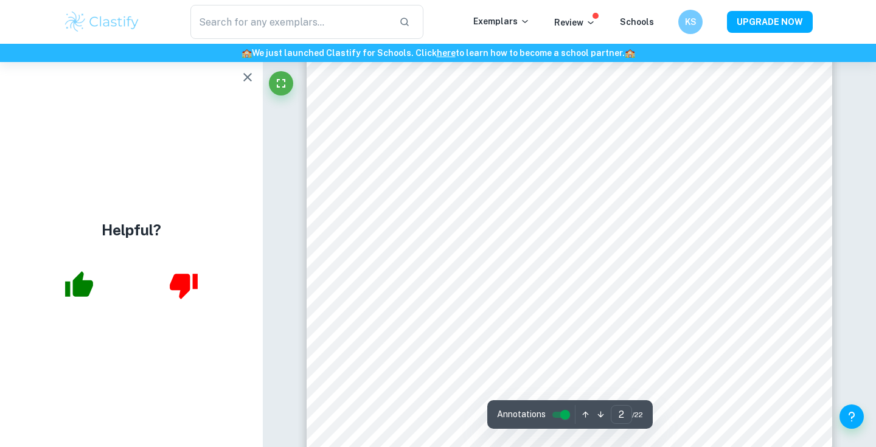
scroll to position [1183, 0]
